Goal: Download file/media

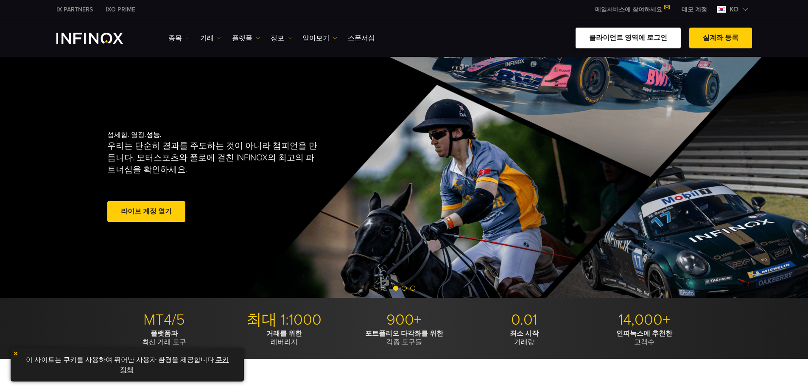
click at [629, 36] on link "클라이언트 영역에 로그인" at bounding box center [627, 38] width 105 height 21
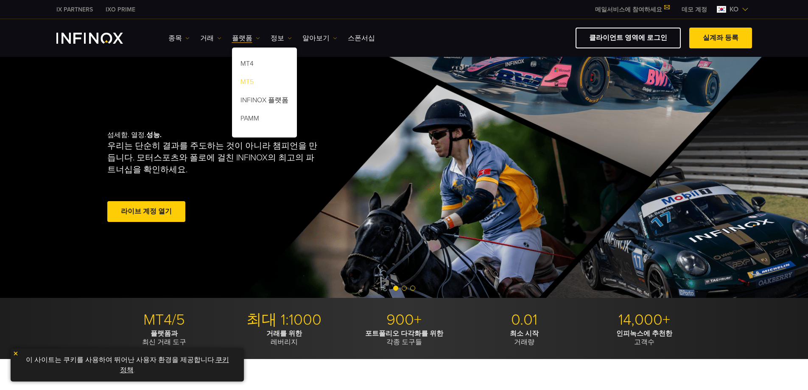
click at [252, 85] on link "MT5" at bounding box center [264, 83] width 65 height 18
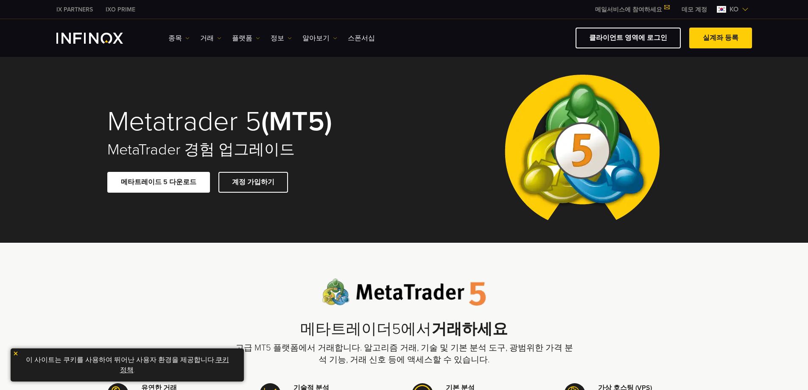
click at [179, 184] on link "메타트레이드 5 다운로드" at bounding box center [158, 182] width 103 height 21
